Goal: Transaction & Acquisition: Purchase product/service

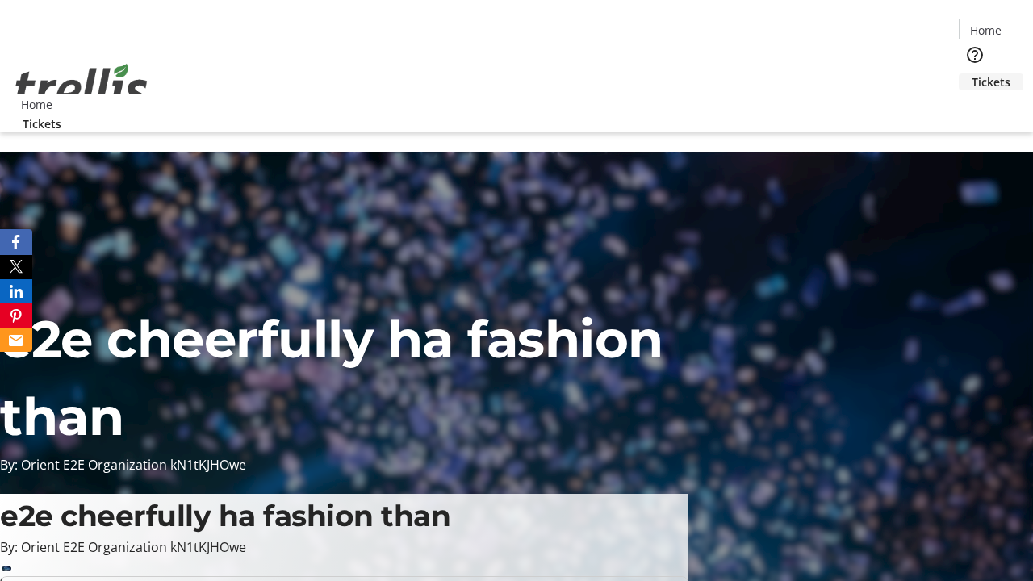
click at [972, 73] on span "Tickets" at bounding box center [991, 81] width 39 height 17
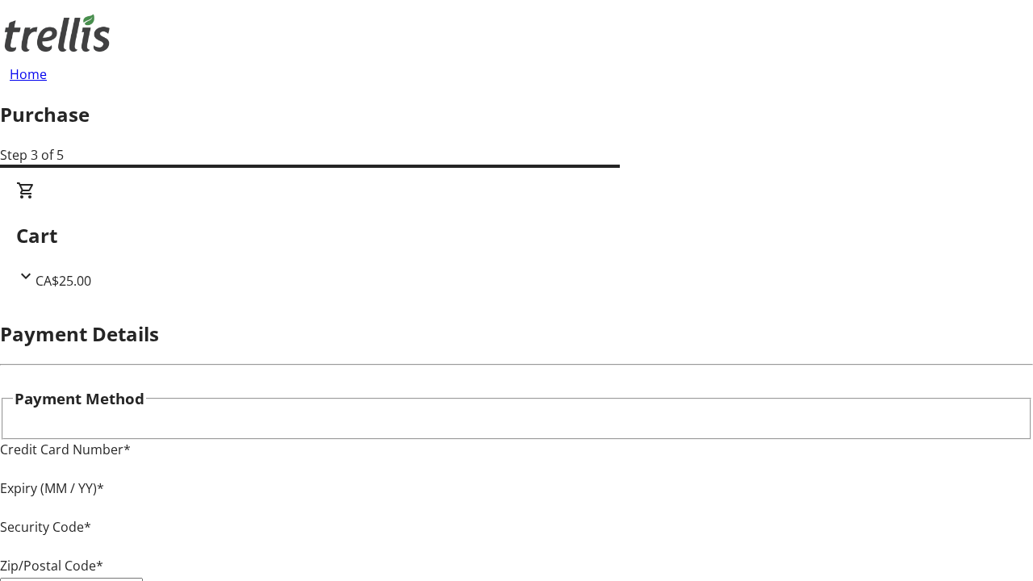
type input "V1Y 0C2"
